Goal: Information Seeking & Learning: Learn about a topic

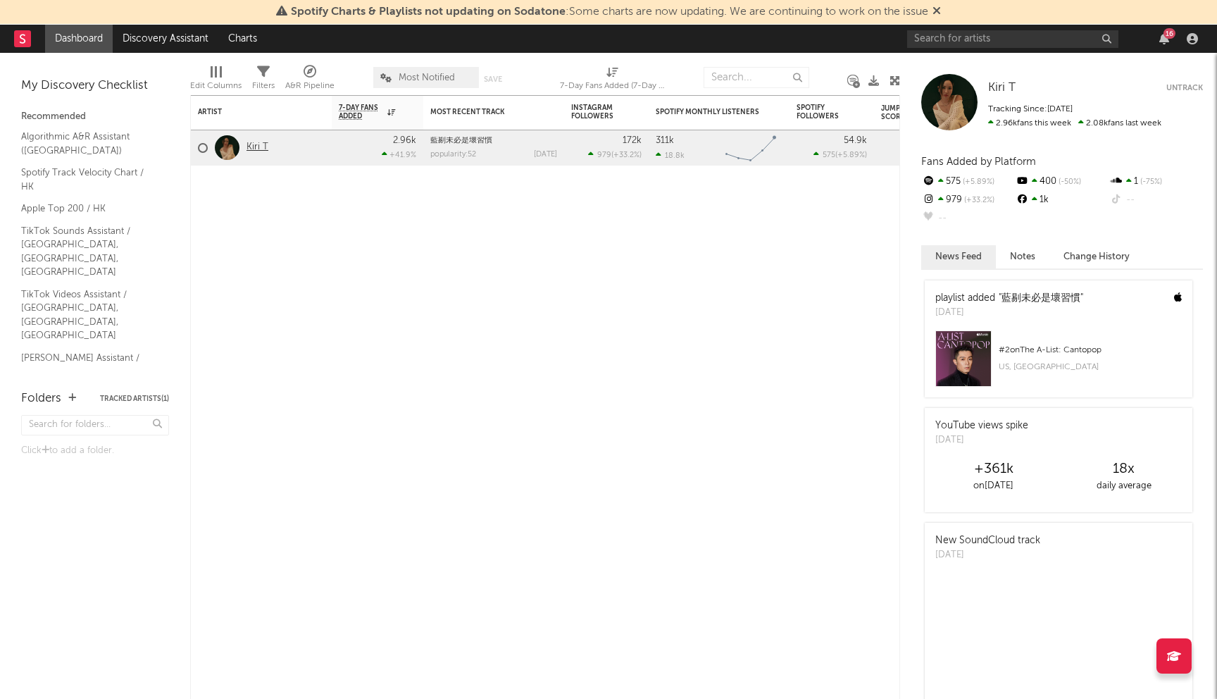
click at [256, 145] on link "Kiri T" at bounding box center [257, 148] width 22 height 12
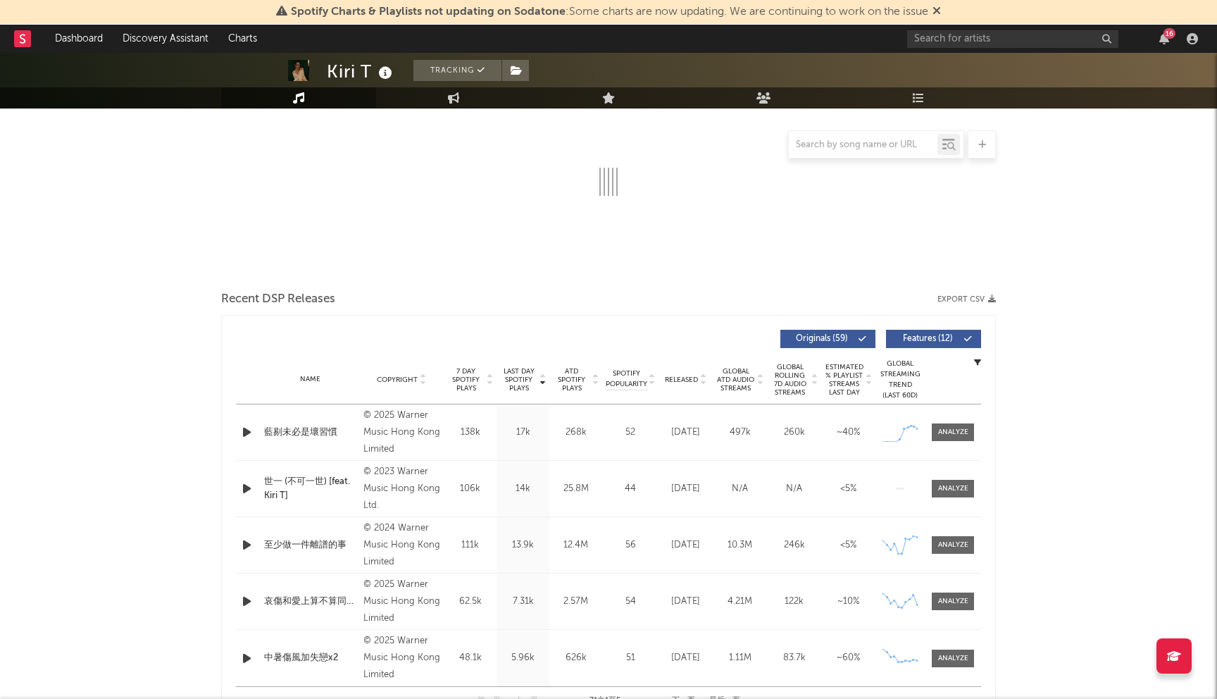
scroll to position [244, 0]
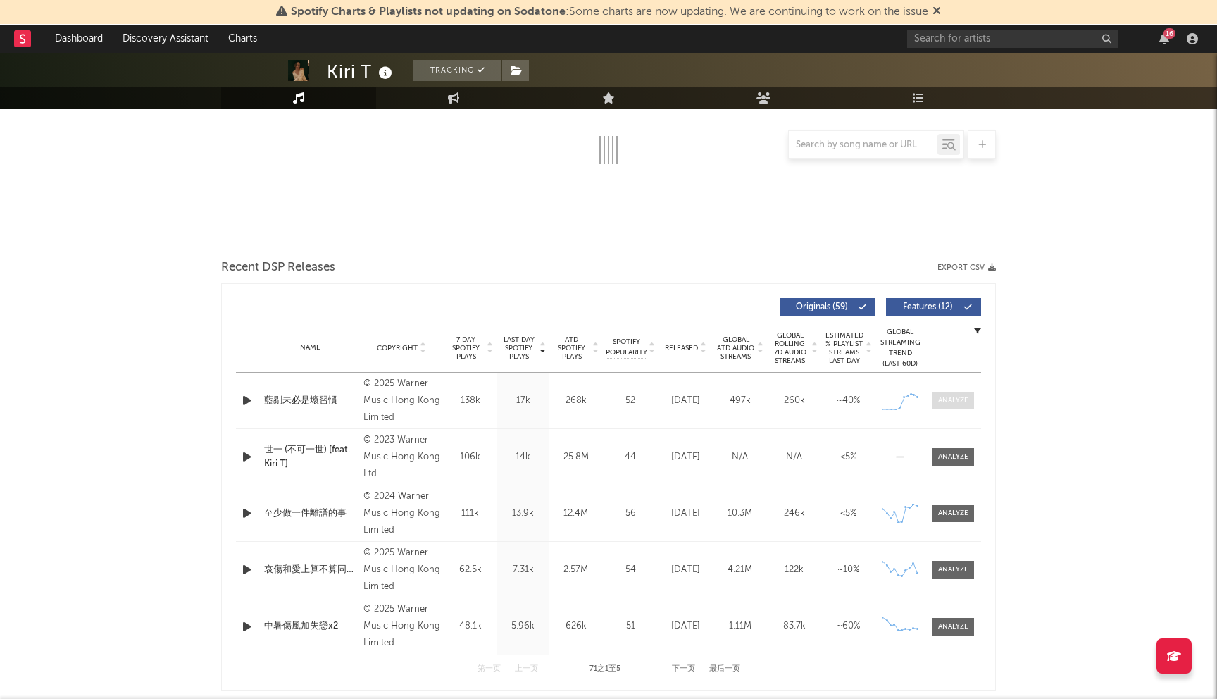
select select "6m"
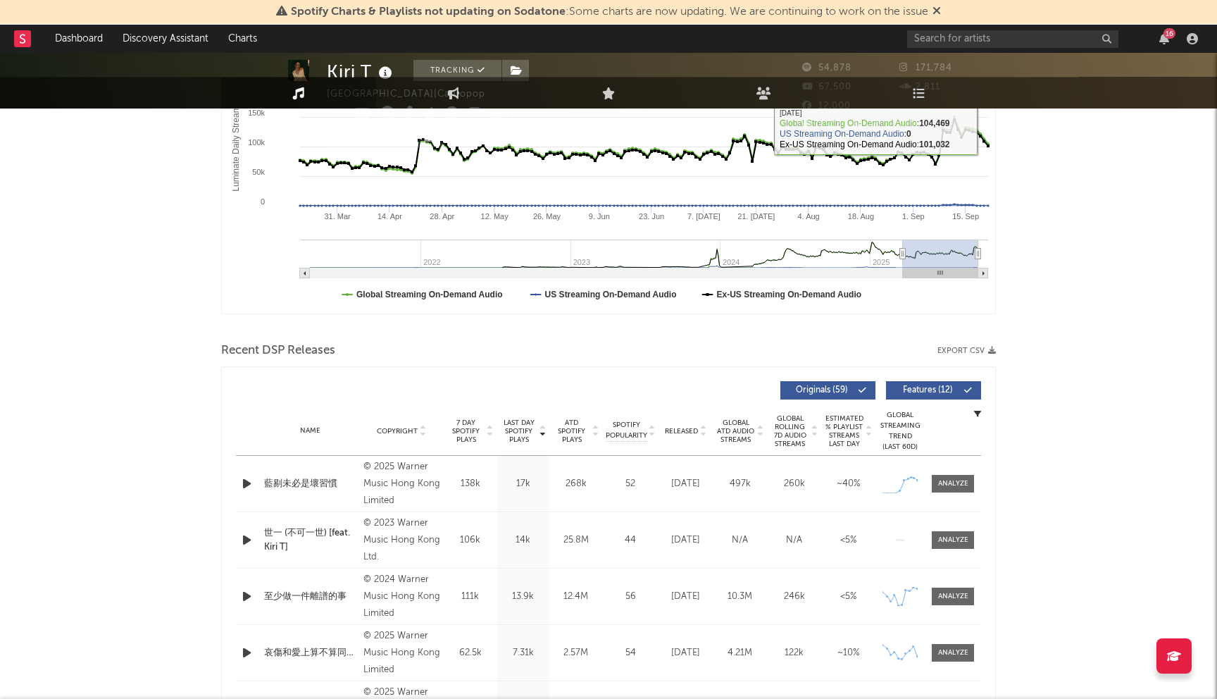
scroll to position [289, 0]
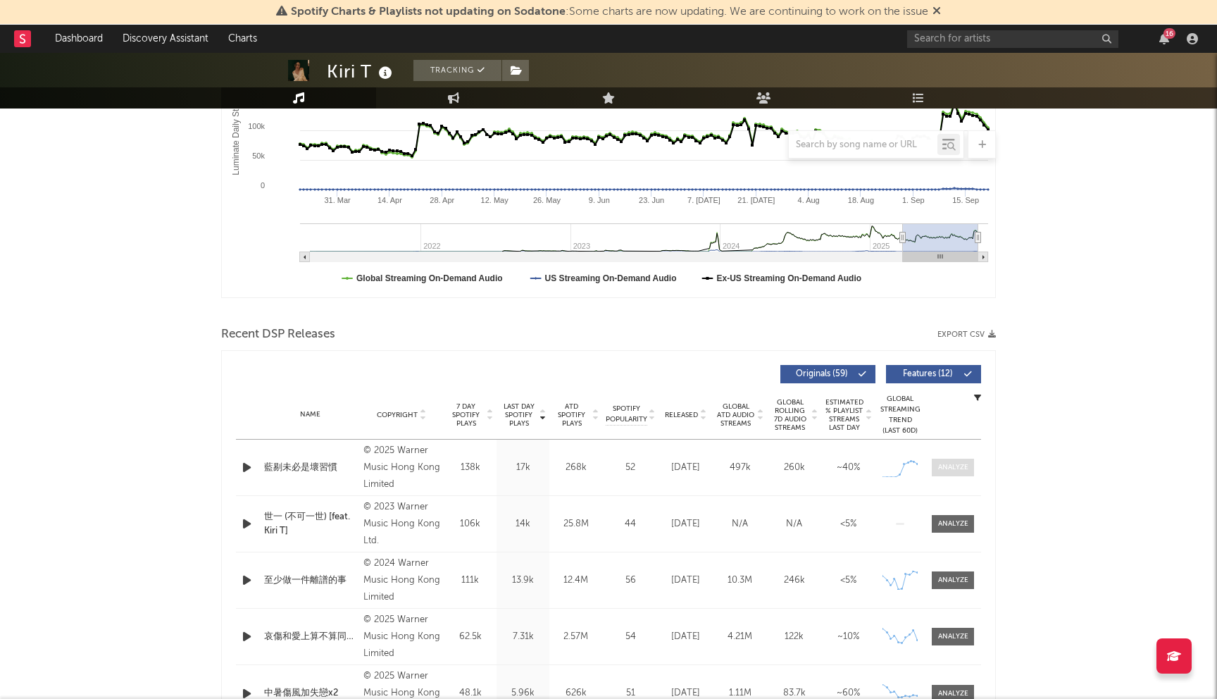
click at [947, 459] on span at bounding box center [953, 467] width 42 height 18
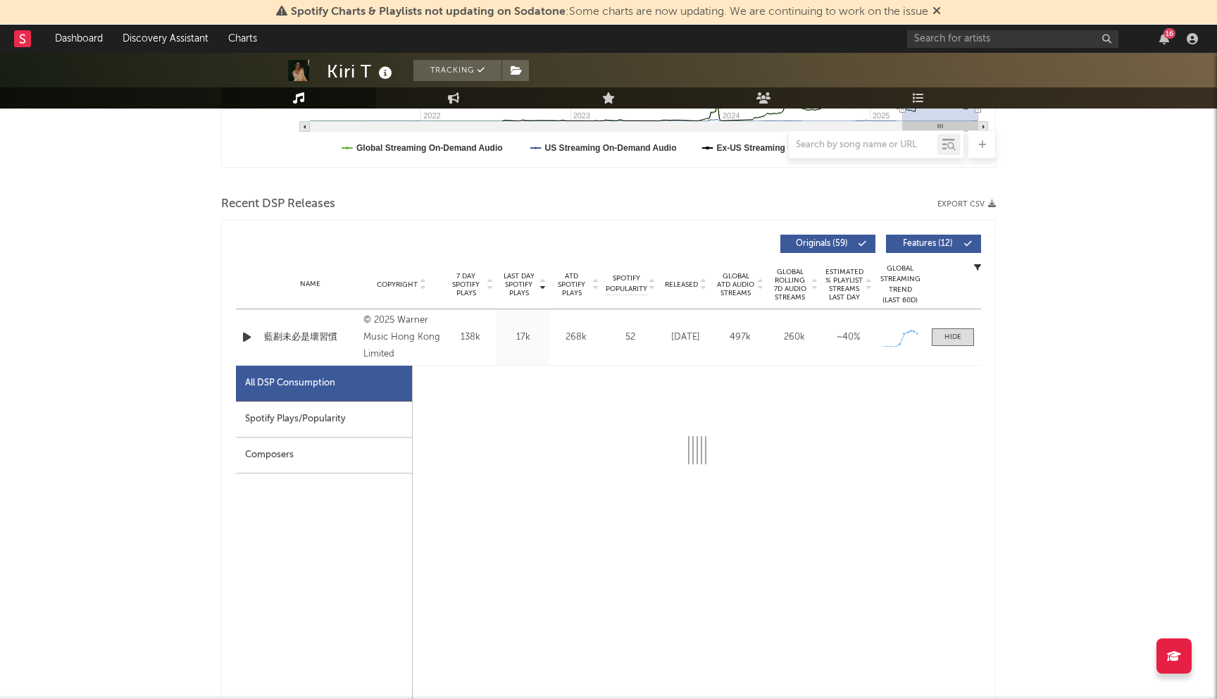
select select "1w"
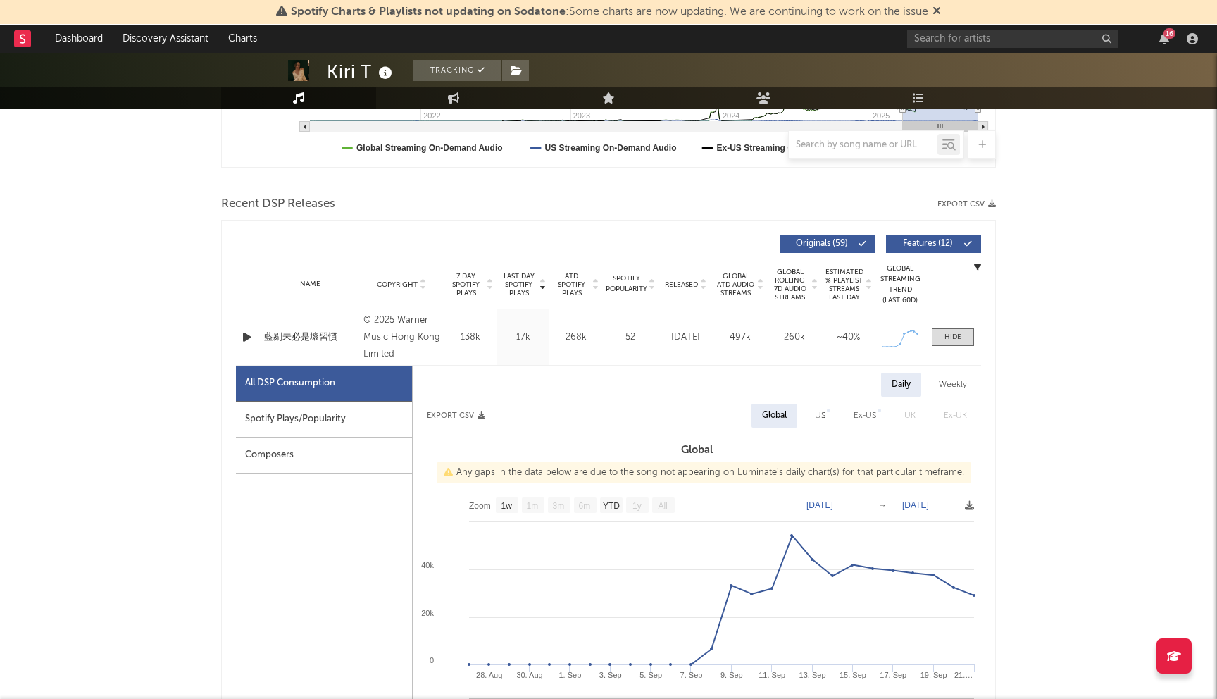
scroll to position [458, 0]
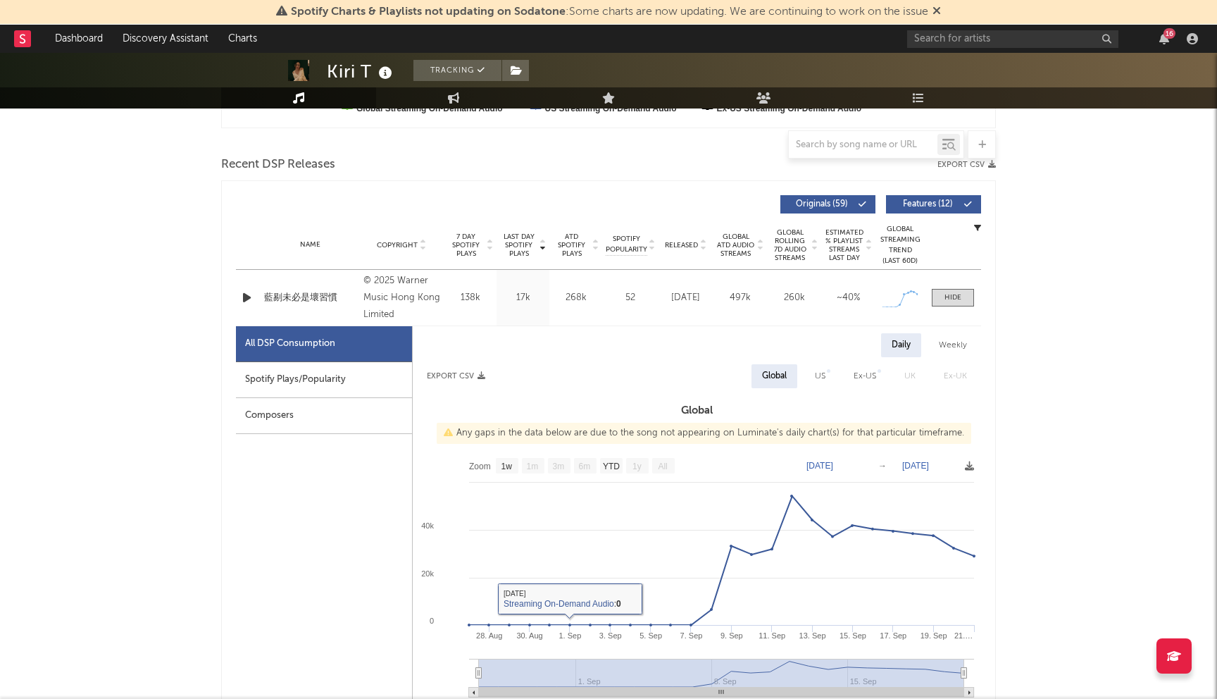
click at [351, 388] on div "Spotify Plays/Popularity" at bounding box center [324, 380] width 176 height 36
select select "1w"
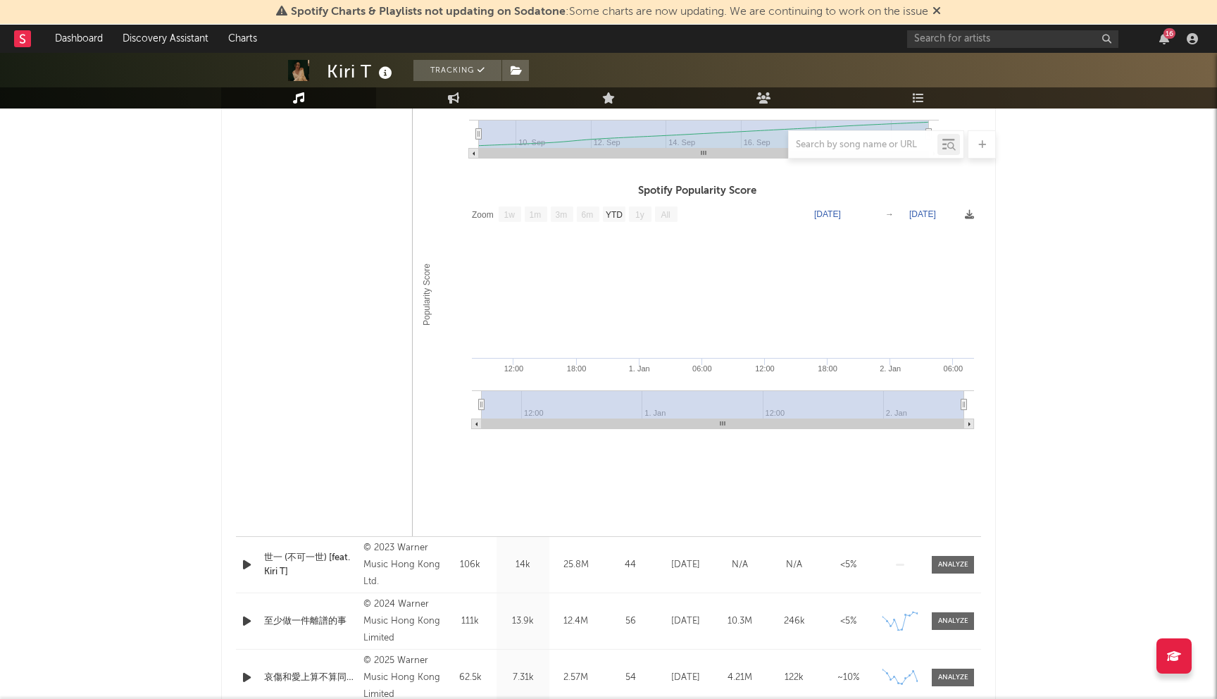
scroll to position [0, 0]
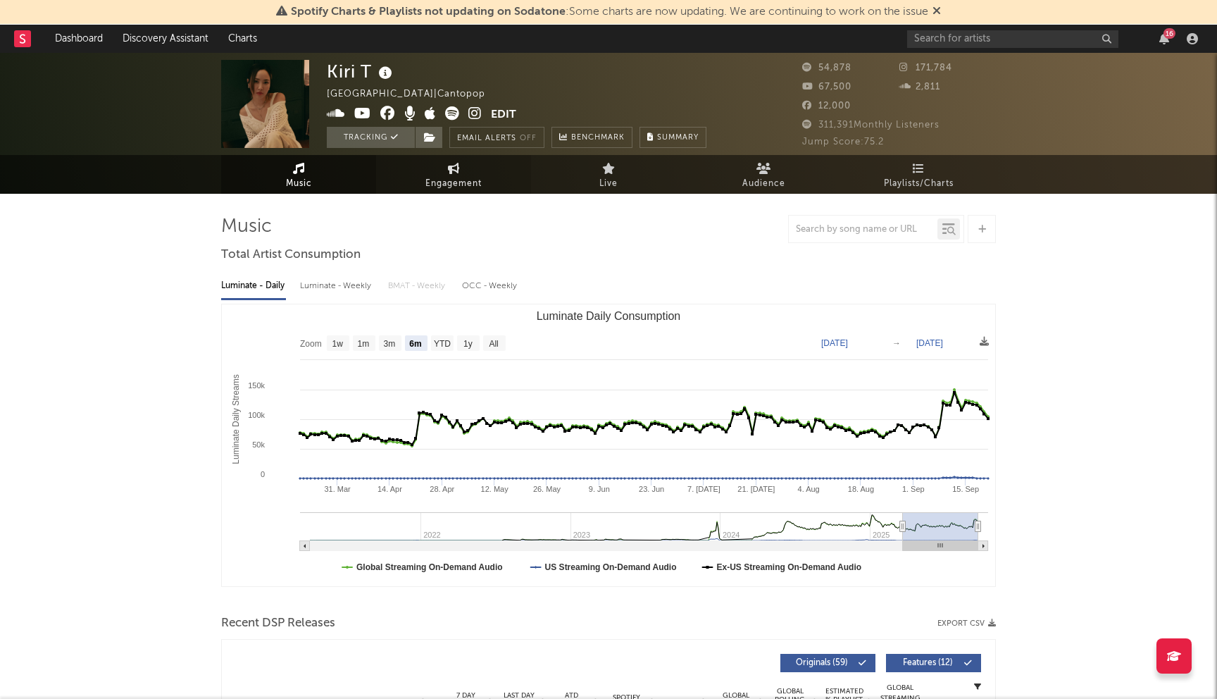
click at [455, 173] on icon at bounding box center [454, 168] width 12 height 11
select select "1w"
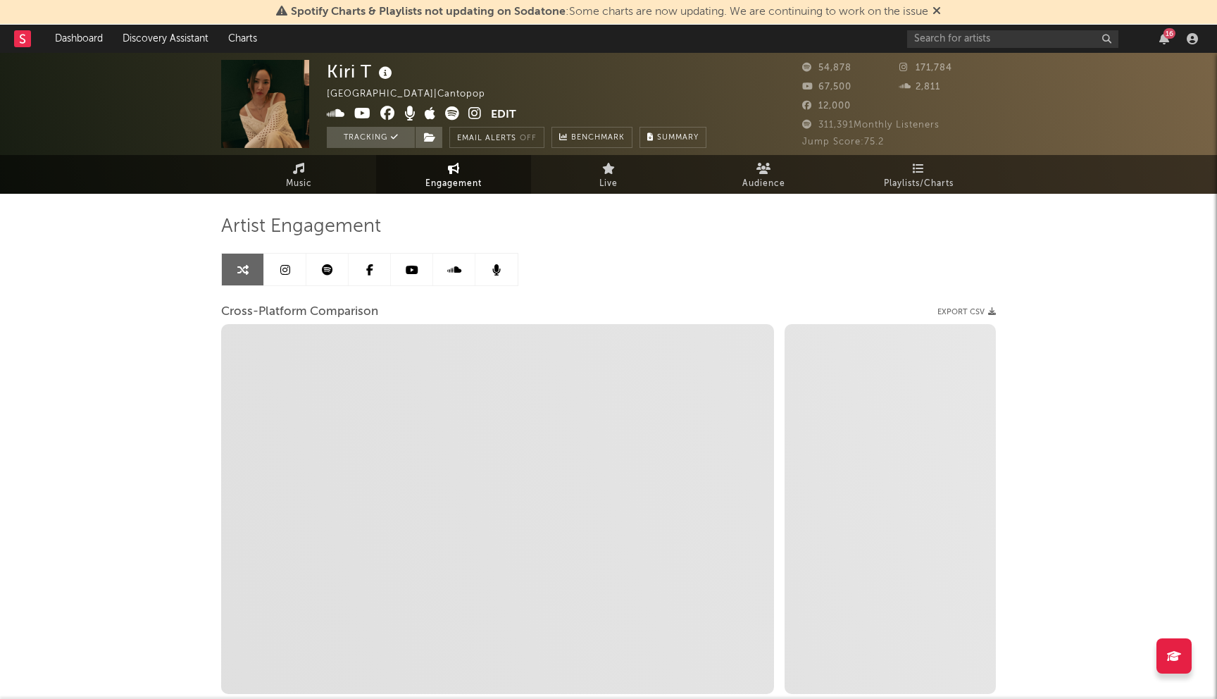
click at [275, 276] on link at bounding box center [285, 270] width 42 height 32
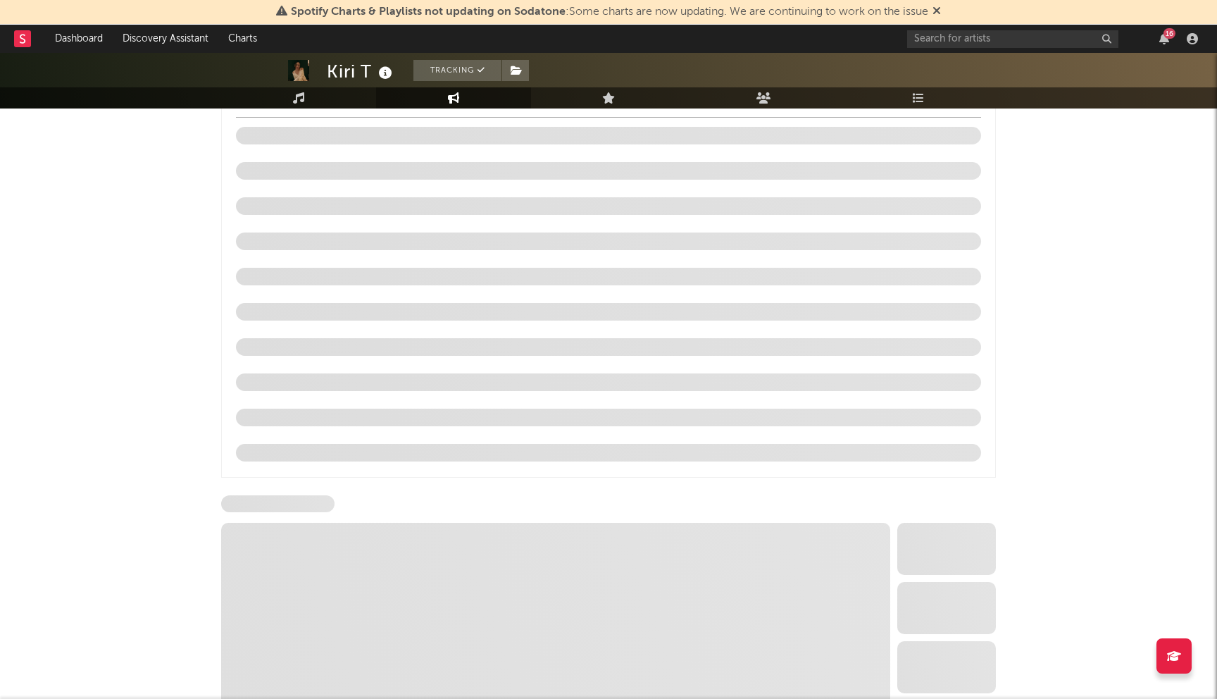
scroll to position [1403, 0]
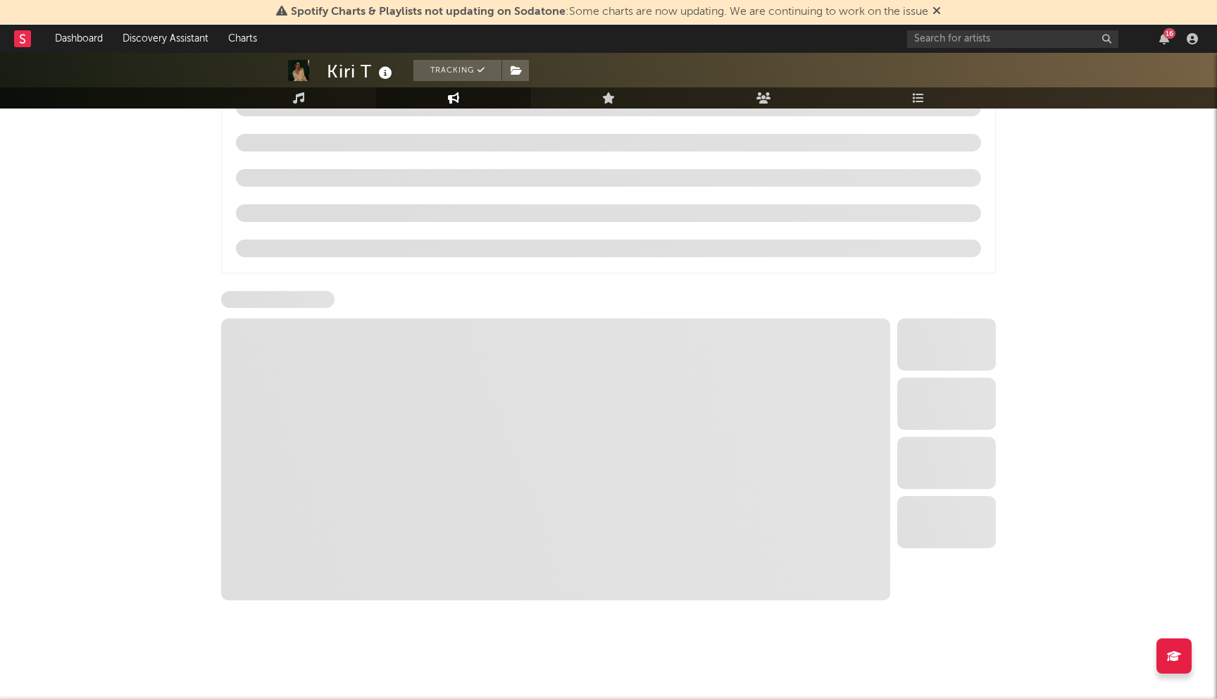
select select "6m"
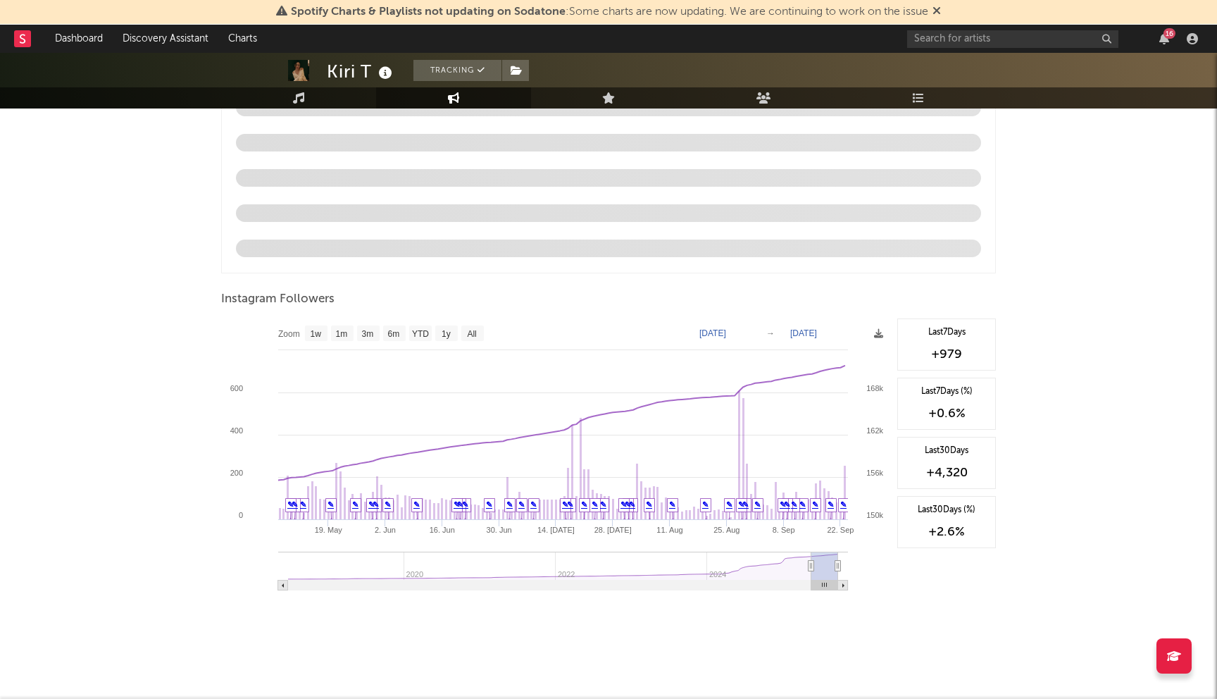
type input "[DATE]"
select select "3m"
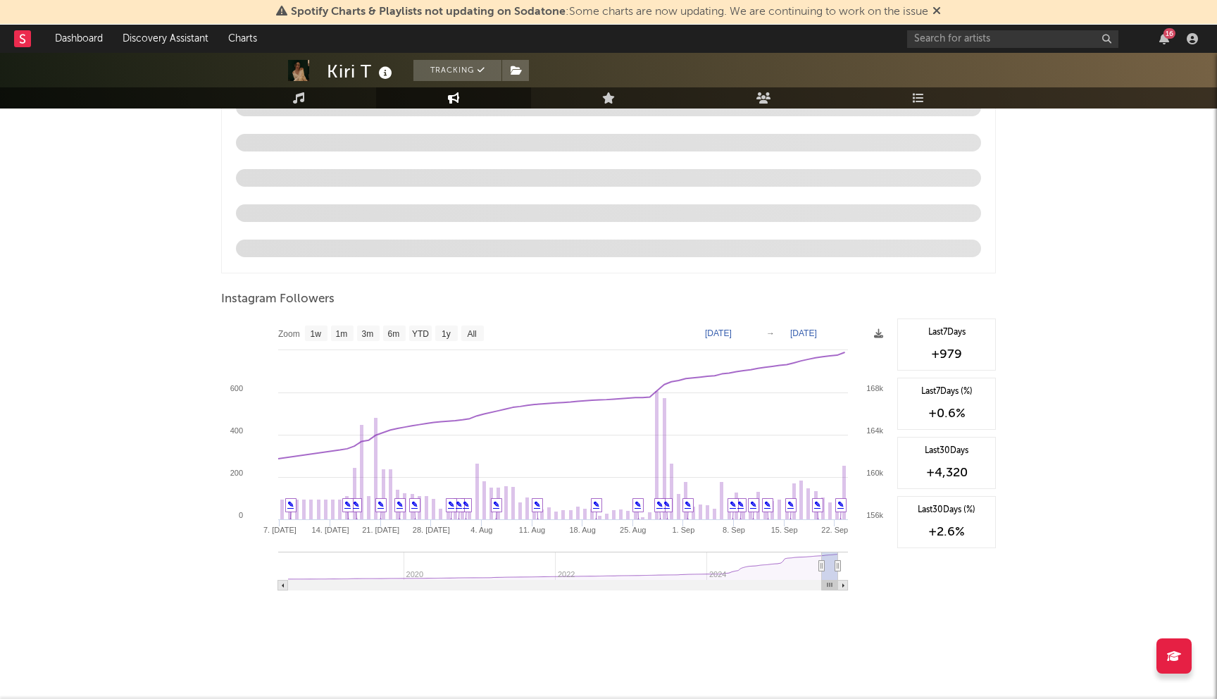
type input "[DATE]"
drag, startPoint x: 801, startPoint y: 570, endPoint x: 823, endPoint y: 570, distance: 22.5
click at [823, 570] on icon at bounding box center [822, 566] width 6 height 11
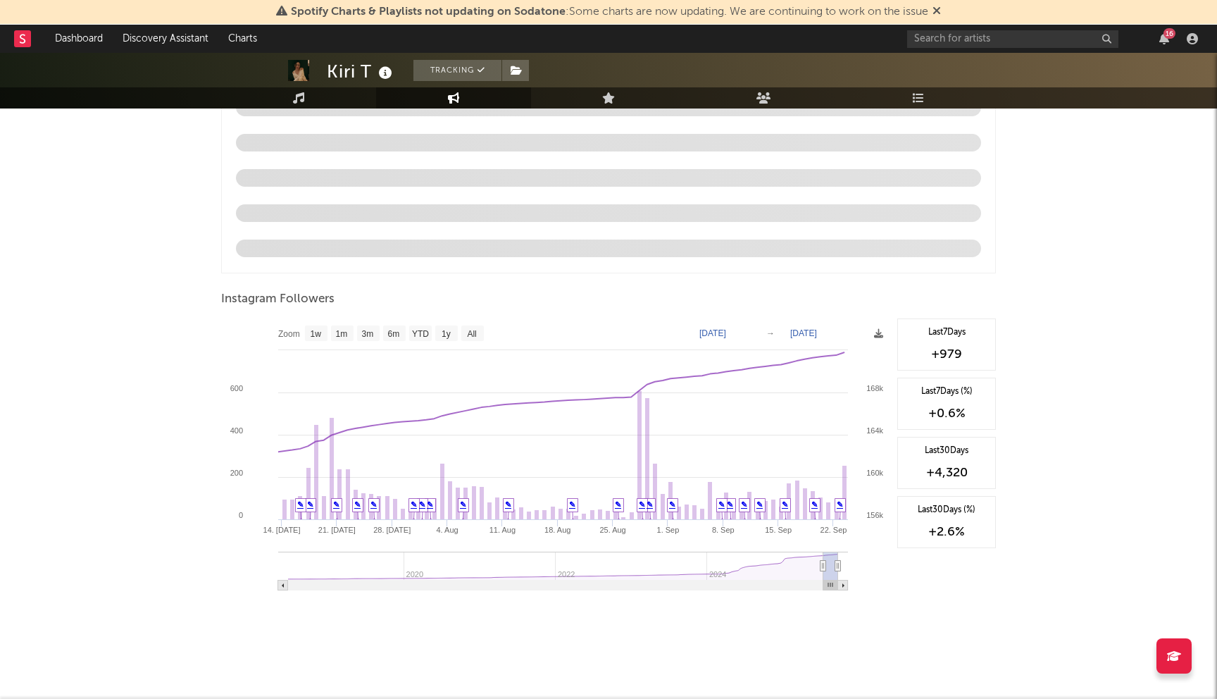
scroll to position [0, 0]
